Goal: Transaction & Acquisition: Purchase product/service

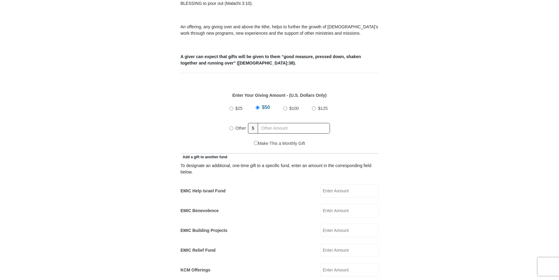
scroll to position [213, 0]
click at [232, 106] on input "$25" at bounding box center [231, 108] width 4 height 4
radio input "true"
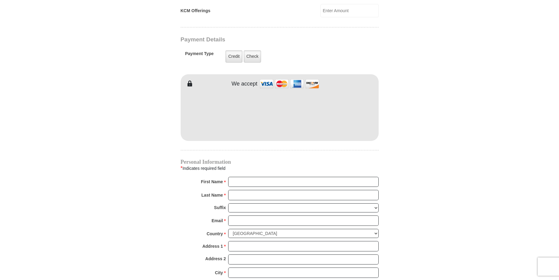
scroll to position [487, 0]
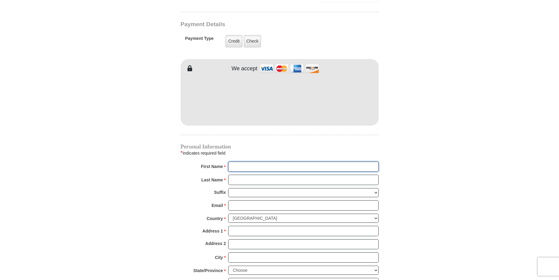
click at [248, 162] on input "First Name *" at bounding box center [303, 167] width 150 height 10
type input "Lawander"
type input "Harris"
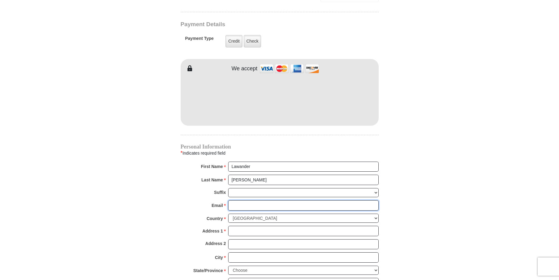
click at [246, 200] on input "Email *" at bounding box center [303, 205] width 150 height 10
type input "lawanderharris@gmail.com"
click at [236, 214] on select "United States of America Canada Antigua and Barbuda Argentina Armenia Aruba Aus…" at bounding box center [303, 218] width 150 height 9
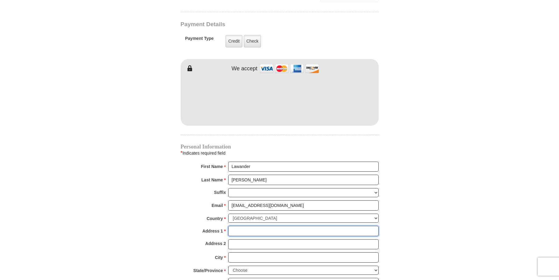
click at [246, 226] on input "Address 1 *" at bounding box center [303, 231] width 150 height 10
type input "25222 Northwest Freeway"
type input "Apartment 352"
type input "Cypress"
select select "TX"
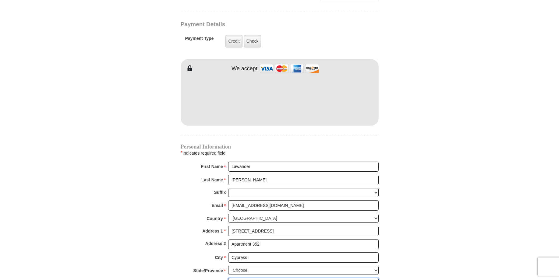
type input "77429"
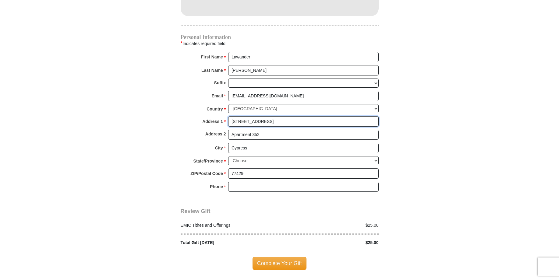
scroll to position [609, 0]
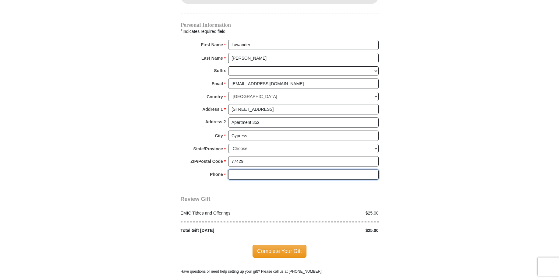
click at [239, 170] on input "Phone * *" at bounding box center [303, 175] width 150 height 10
type input "5037812733"
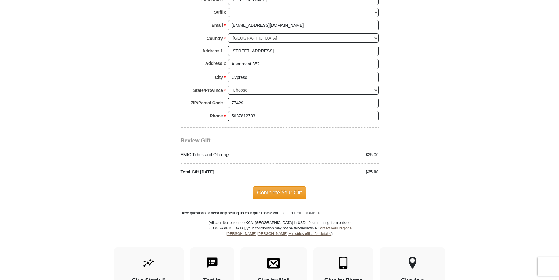
scroll to position [670, 0]
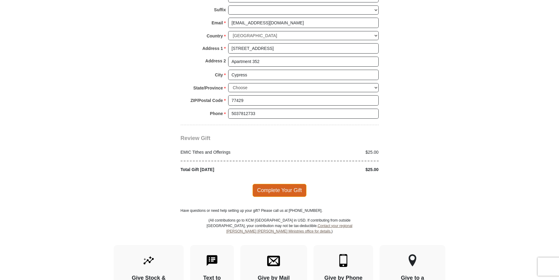
click at [278, 184] on span "Complete Your Gift" at bounding box center [279, 190] width 54 height 13
